Goal: Task Accomplishment & Management: Manage account settings

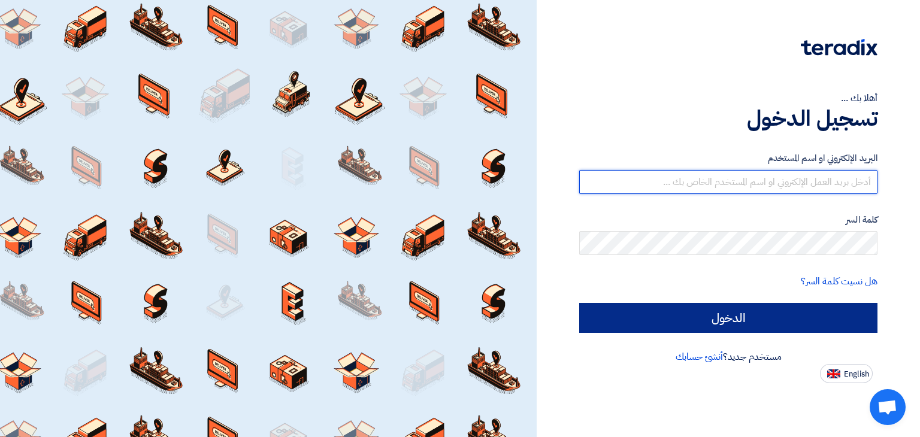
type input "[PERSON_NAME][EMAIL_ADDRESS][DOMAIN_NAME]"
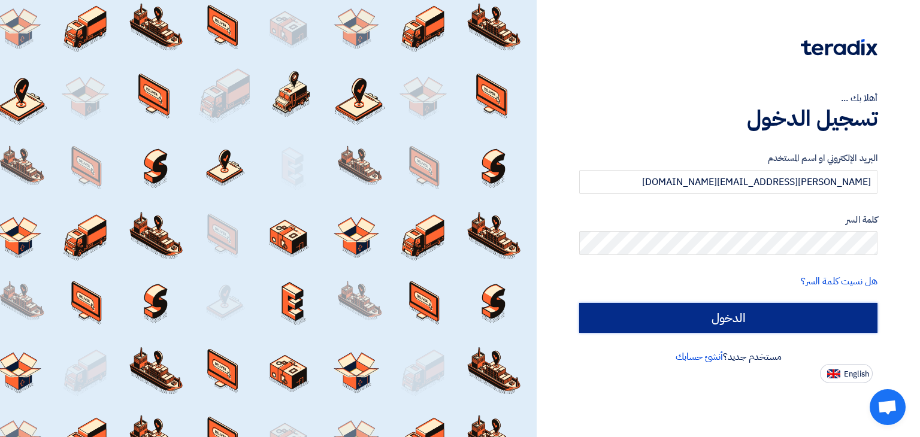
click at [722, 329] on input "الدخول" at bounding box center [728, 318] width 298 height 30
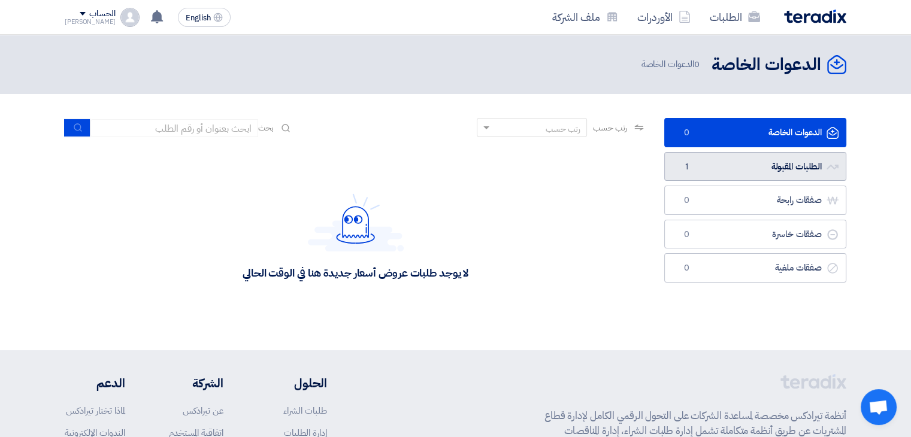
click at [782, 165] on link "الطلبات المقبولة الطلبات المقبولة 1" at bounding box center [755, 166] width 182 height 29
